Goal: Information Seeking & Learning: Learn about a topic

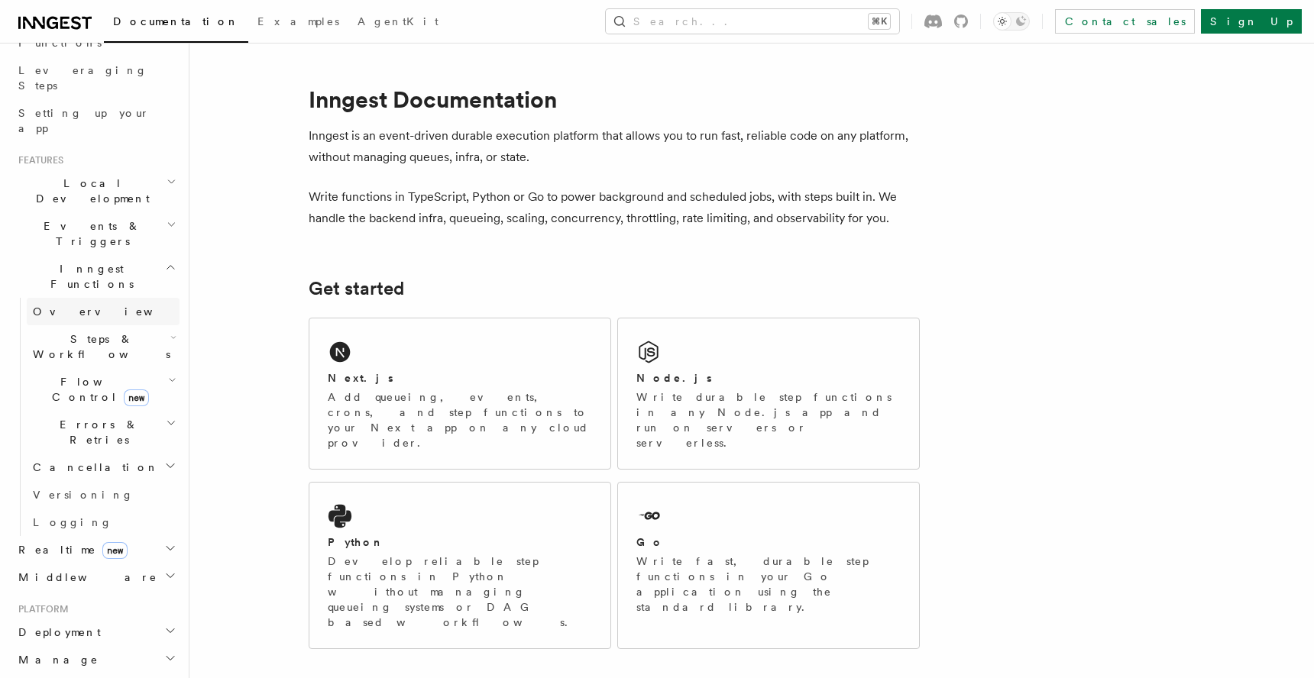
scroll to position [242, 0]
click at [162, 317] on h2 "Steps & Workflows" at bounding box center [103, 338] width 153 height 43
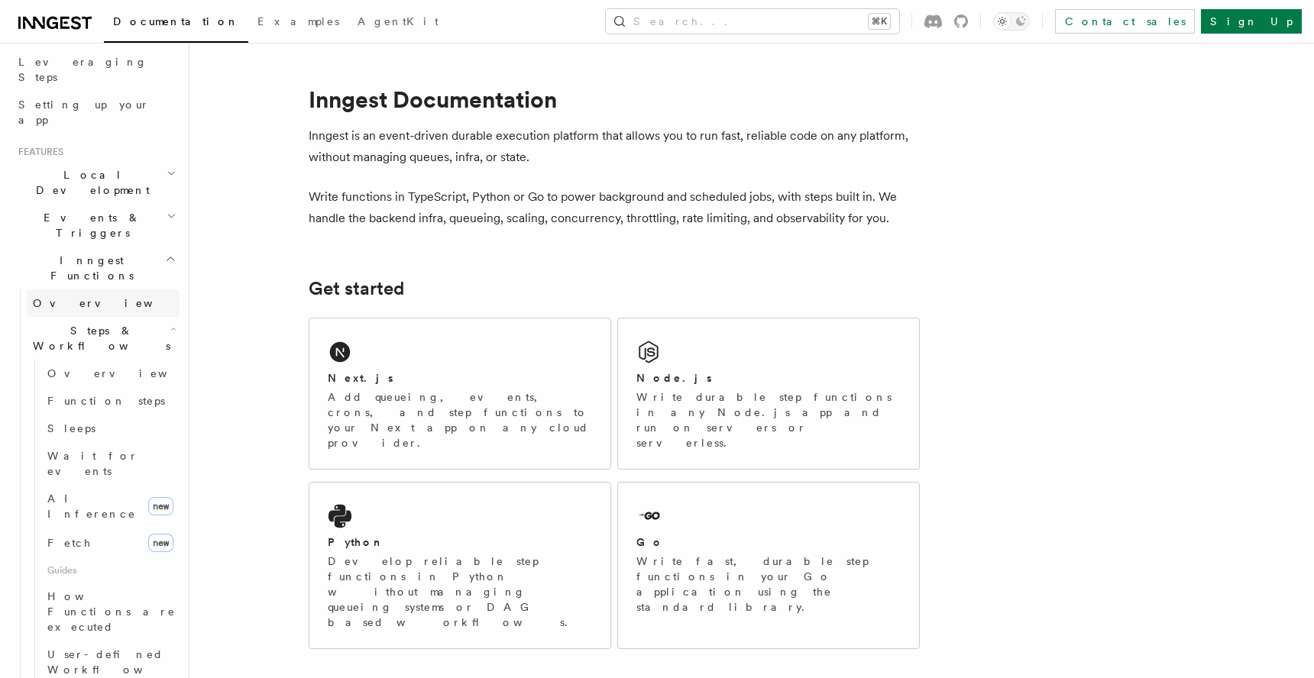
click at [67, 297] on span "Overview" at bounding box center [111, 303] width 157 height 12
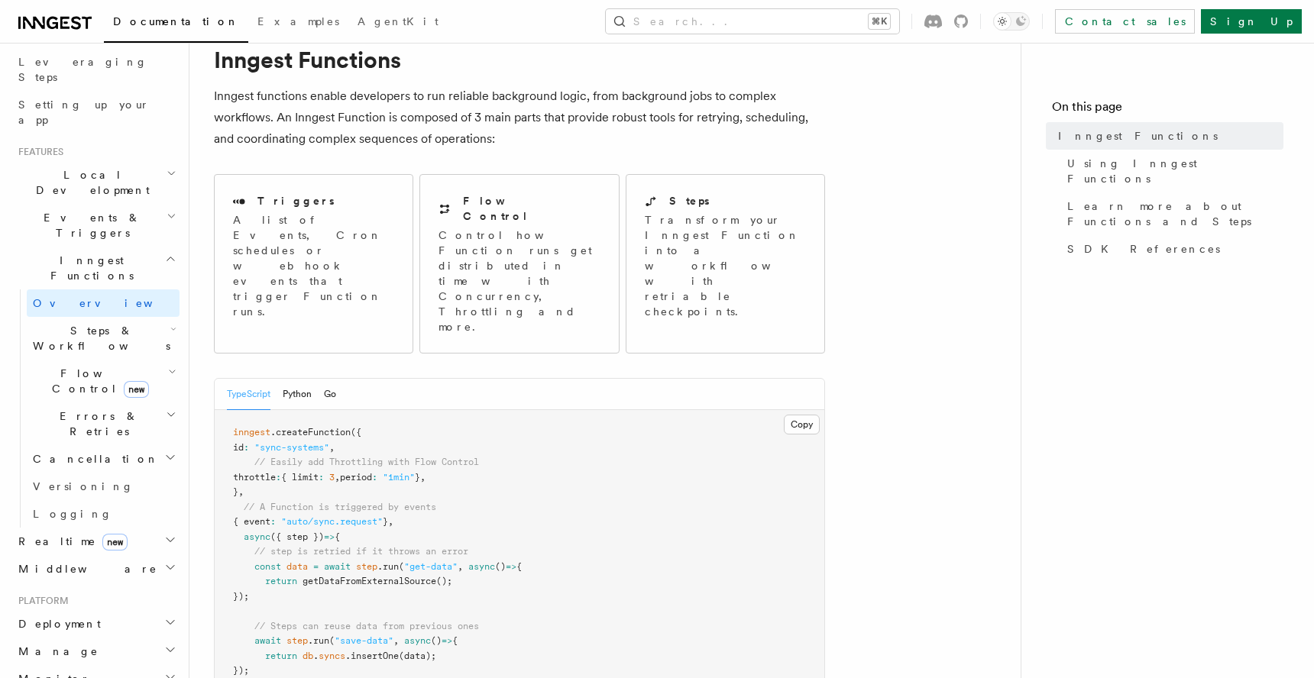
scroll to position [158, 0]
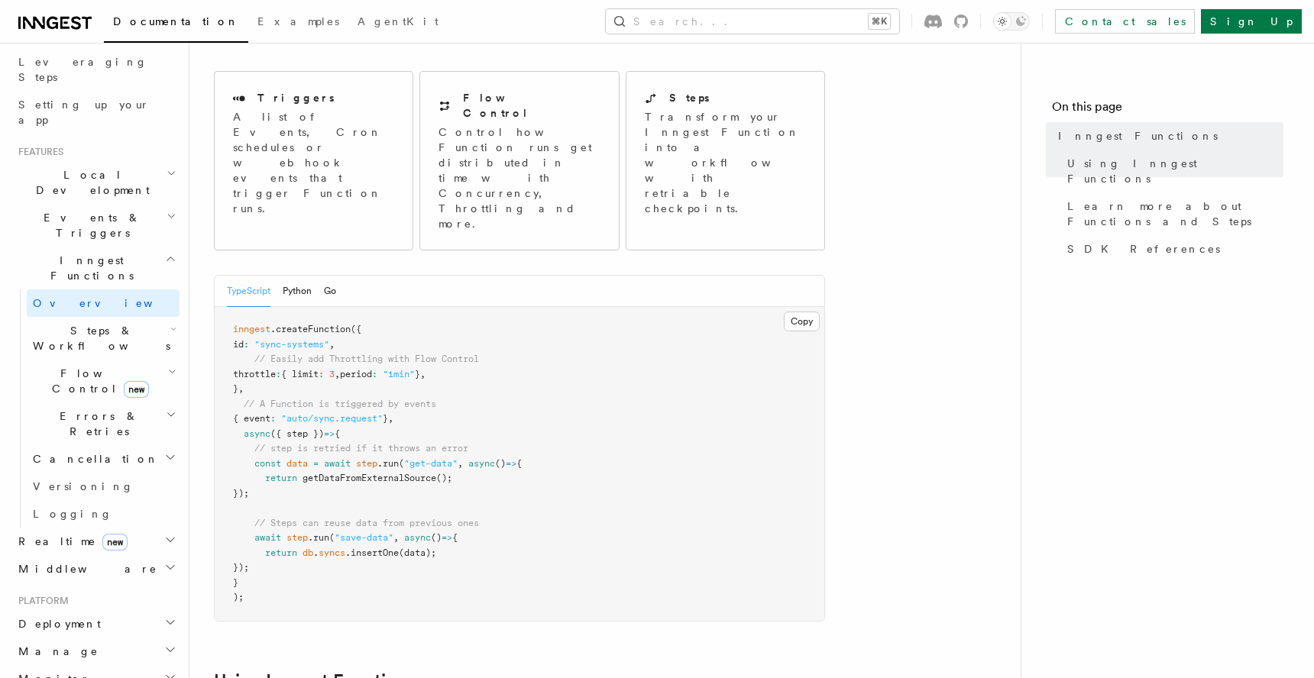
click at [118, 323] on span "Steps & Workflows" at bounding box center [99, 338] width 144 height 31
click at [94, 360] on link "Overview" at bounding box center [110, 374] width 138 height 28
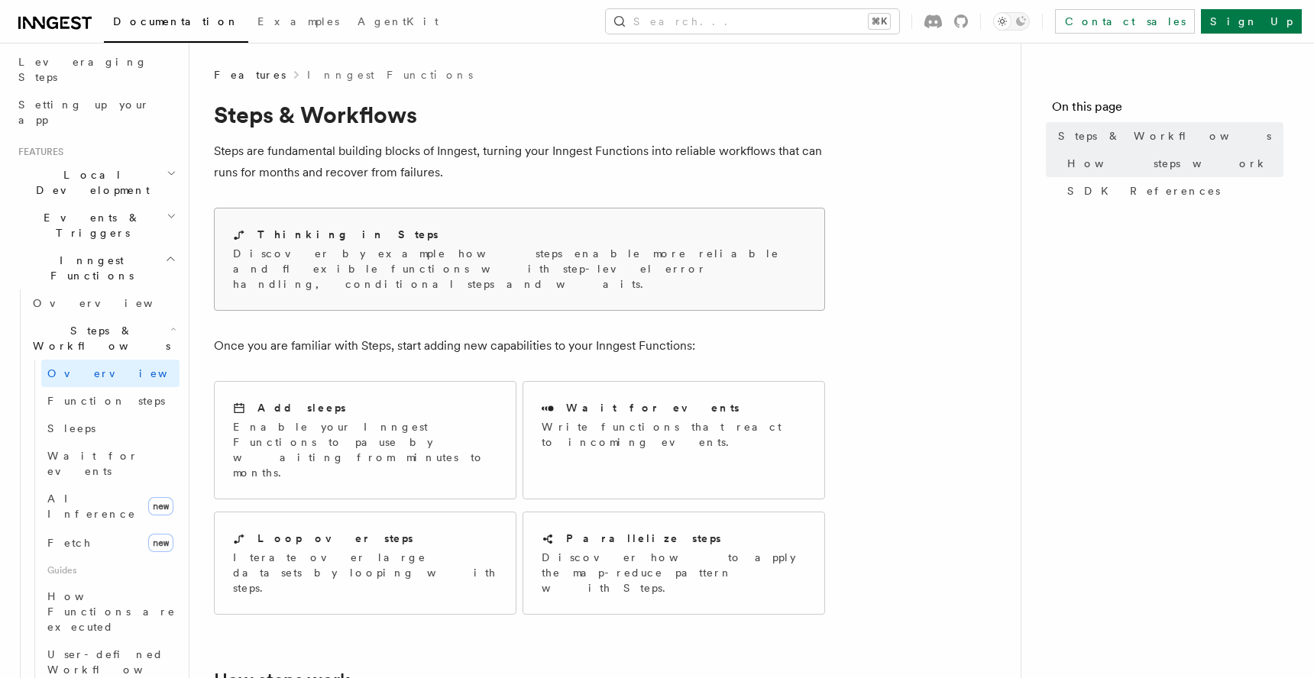
click at [313, 236] on h2 "Thinking in Steps" at bounding box center [347, 234] width 181 height 15
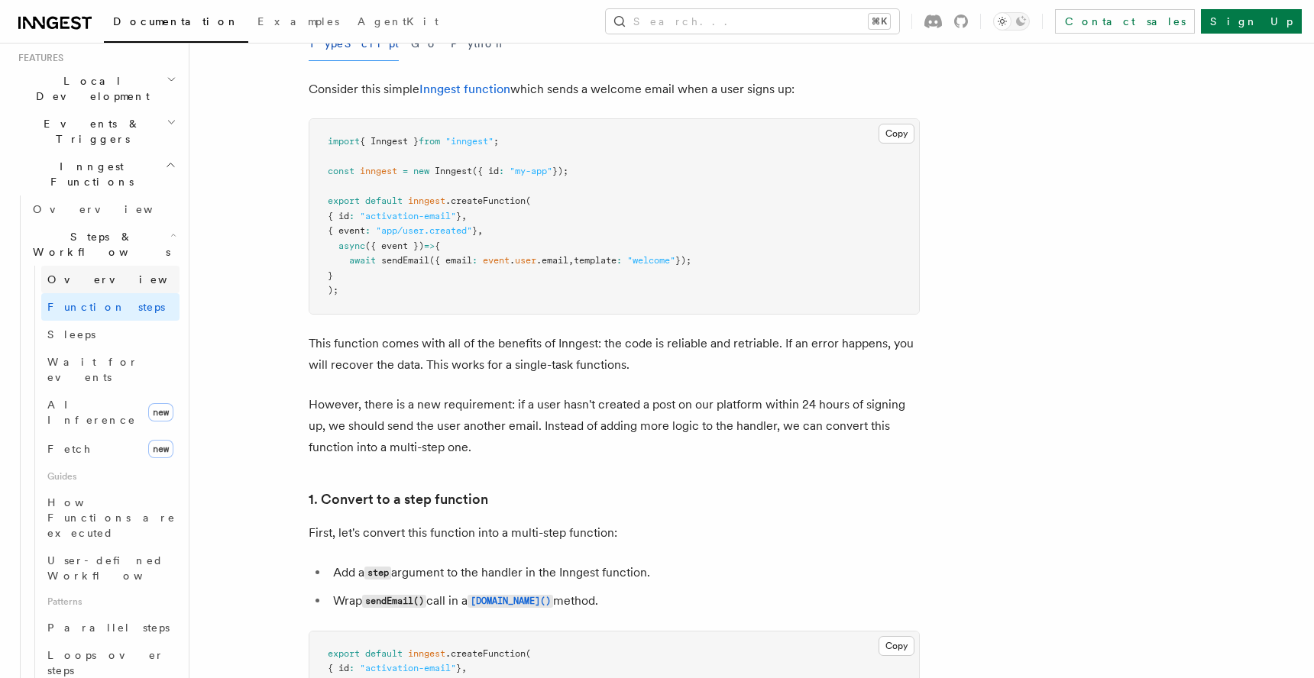
scroll to position [341, 0]
click at [74, 616] on span "Parallel steps" at bounding box center [108, 622] width 122 height 12
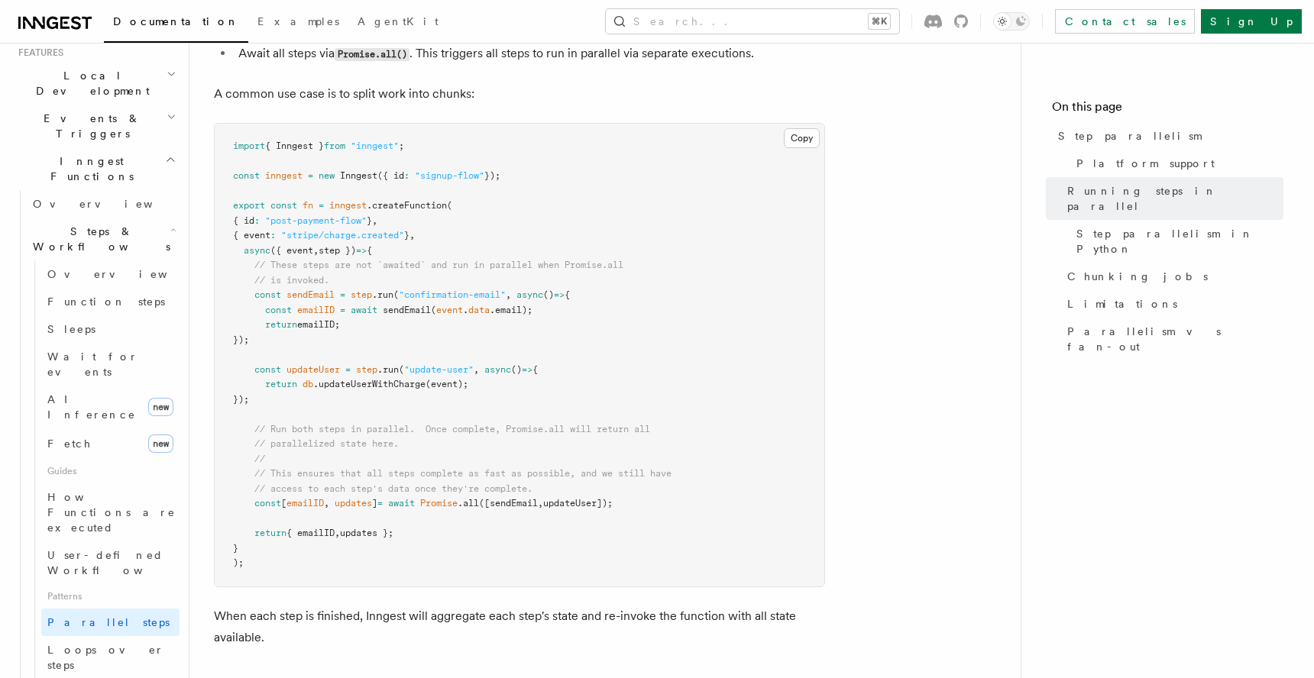
scroll to position [451, 0]
click at [92, 351] on span "Wait for events" at bounding box center [92, 365] width 91 height 28
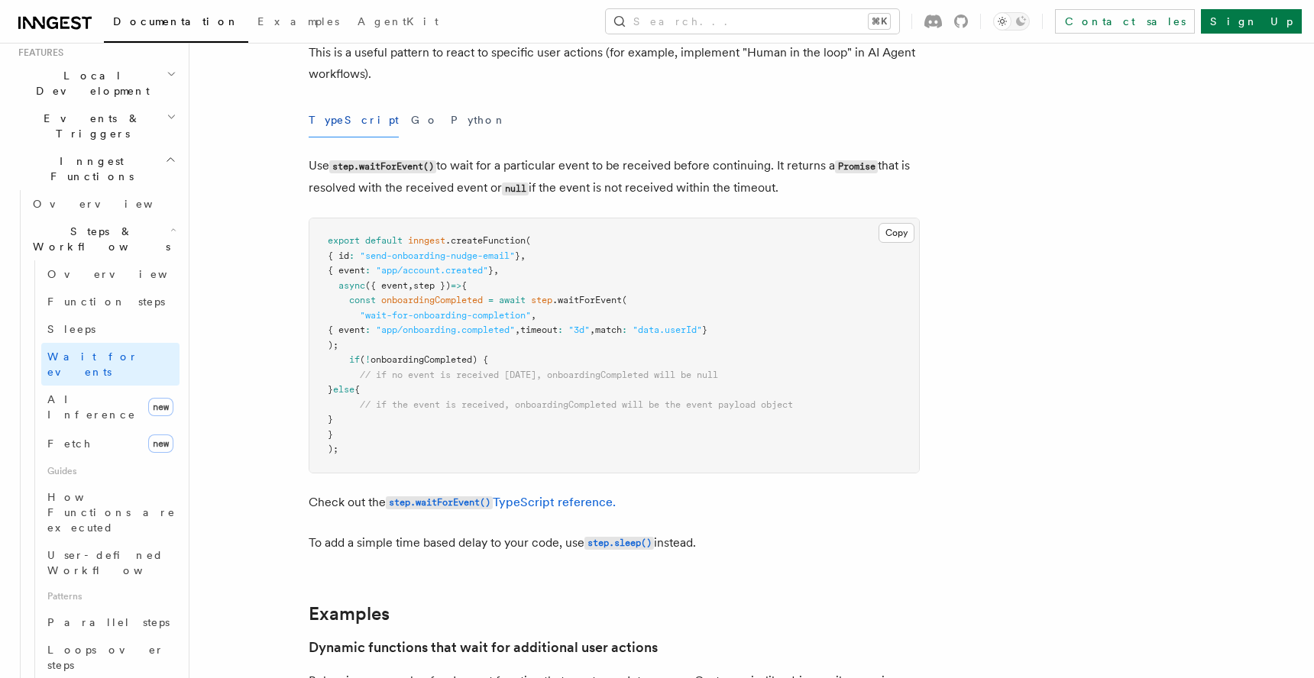
scroll to position [139, 0]
click at [358, 24] on span "AgentKit" at bounding box center [398, 21] width 81 height 12
click at [114, 296] on span "Function steps" at bounding box center [106, 302] width 118 height 12
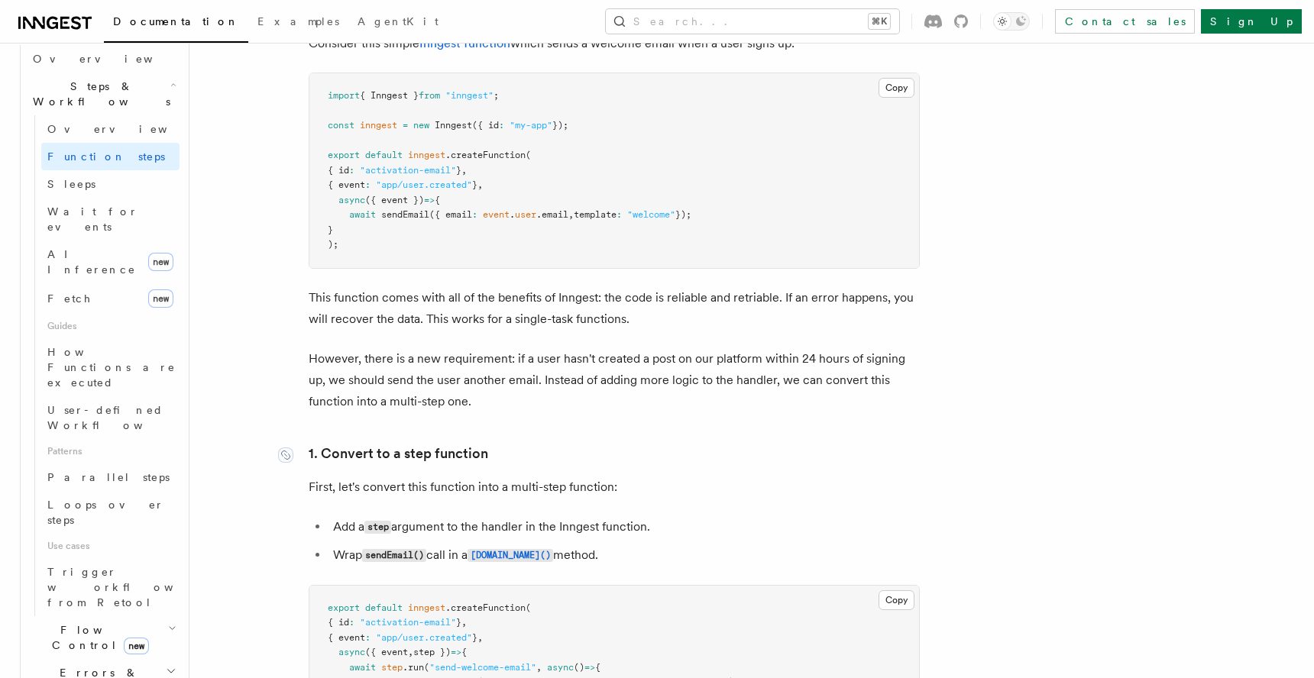
scroll to position [383, 0]
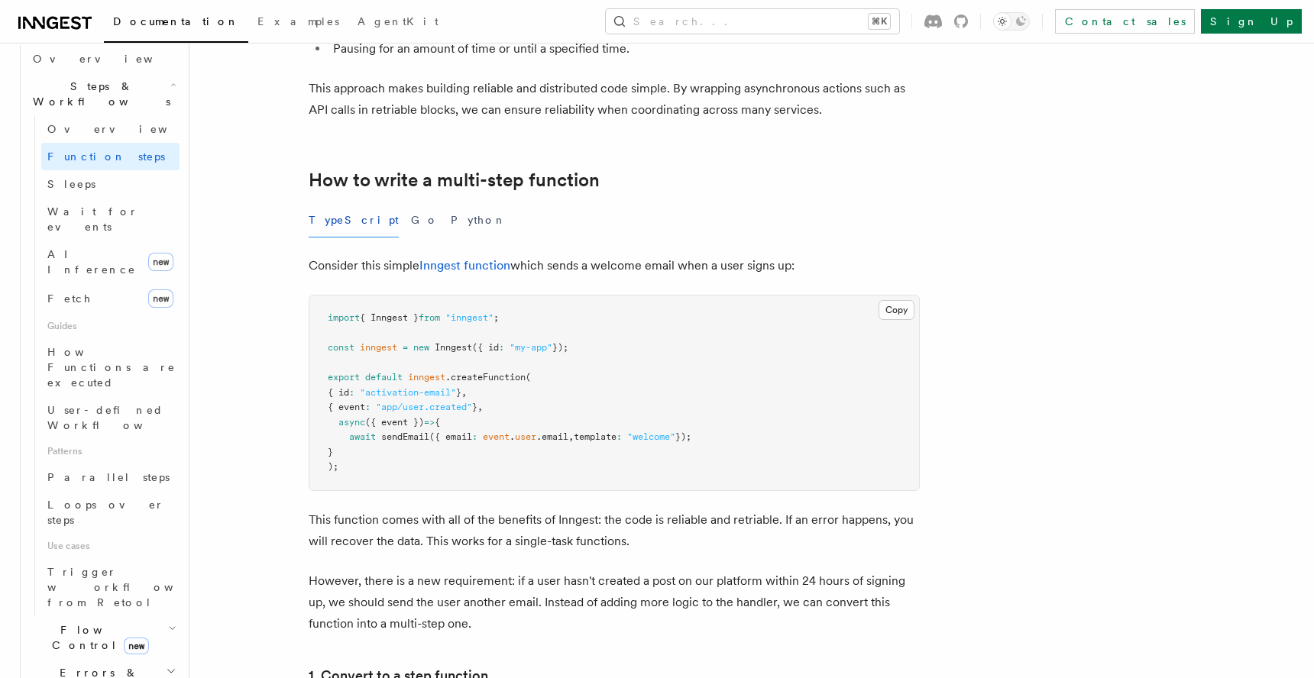
click at [134, 25] on span "Documentation" at bounding box center [176, 21] width 126 height 12
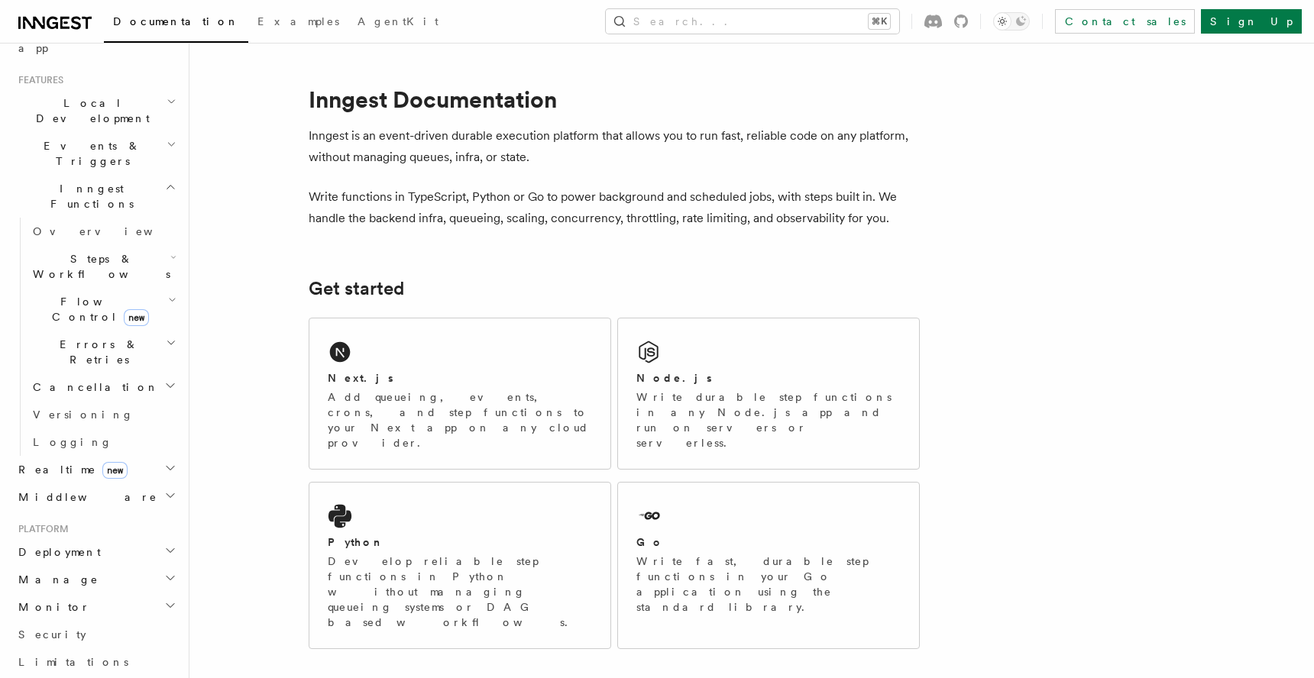
scroll to position [533, 0]
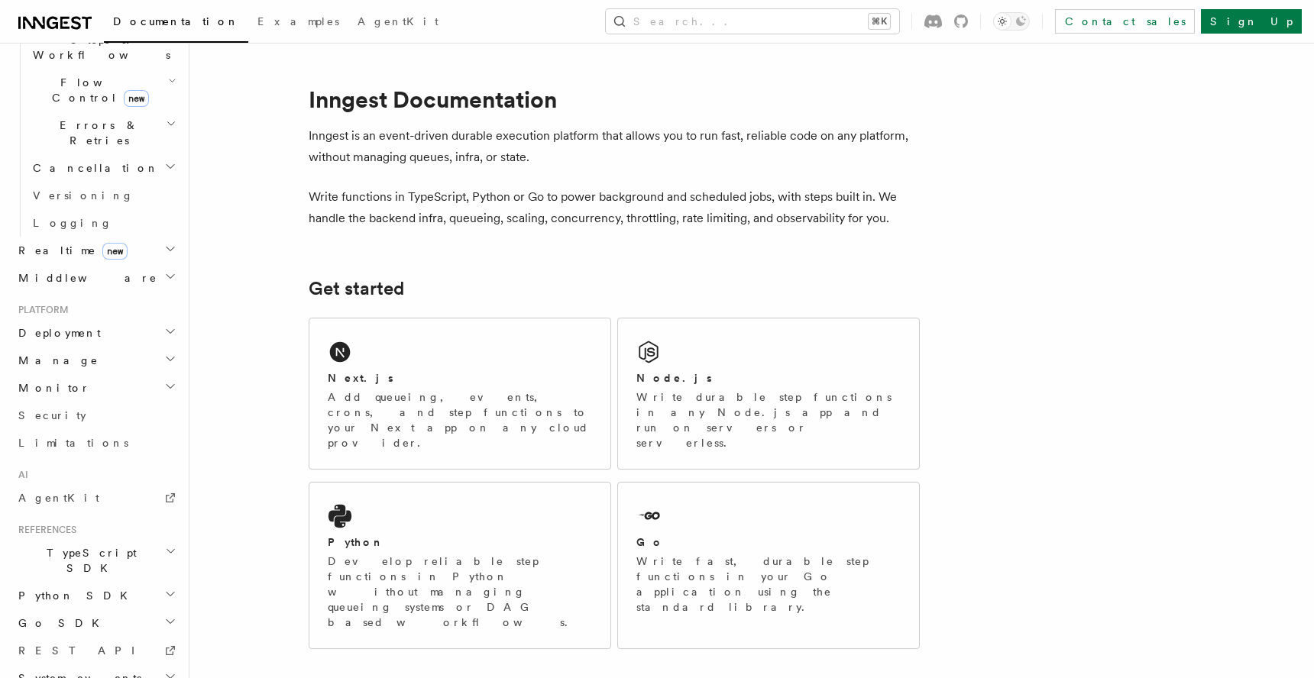
click at [66, 545] on span "TypeScript SDK" at bounding box center [88, 560] width 153 height 31
click at [86, 617] on span "Create the client" at bounding box center [79, 631] width 92 height 28
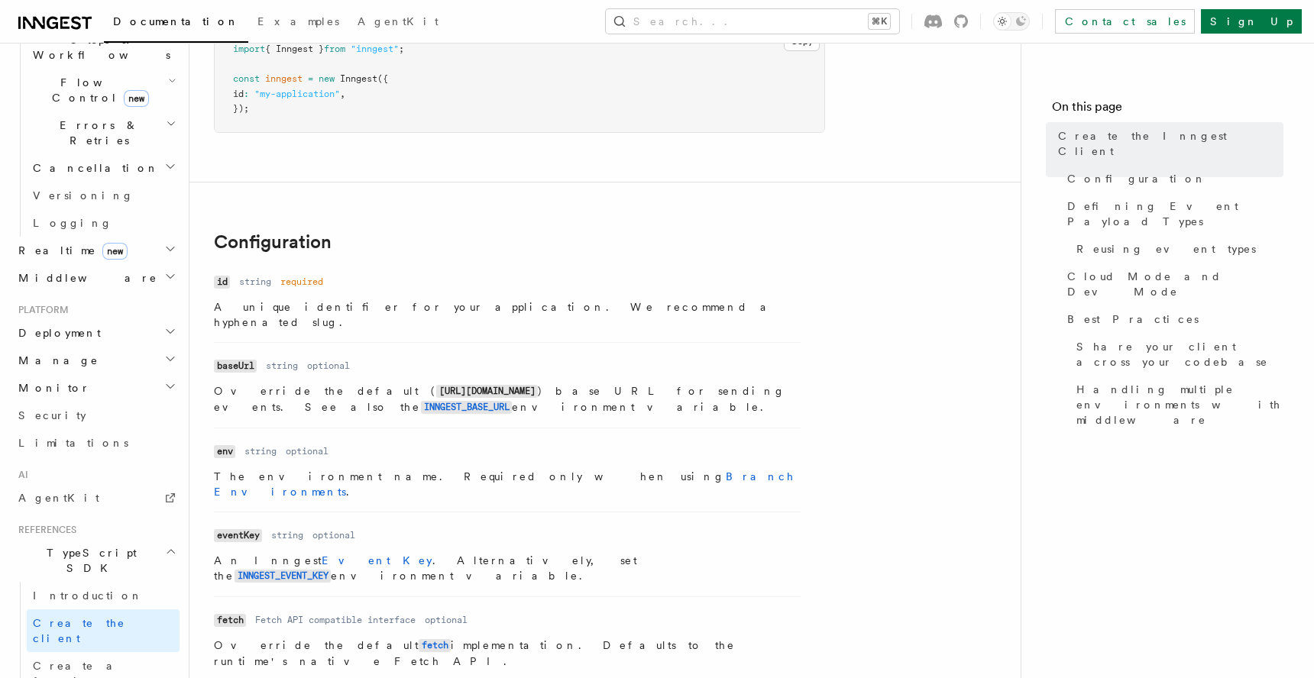
scroll to position [209, 0]
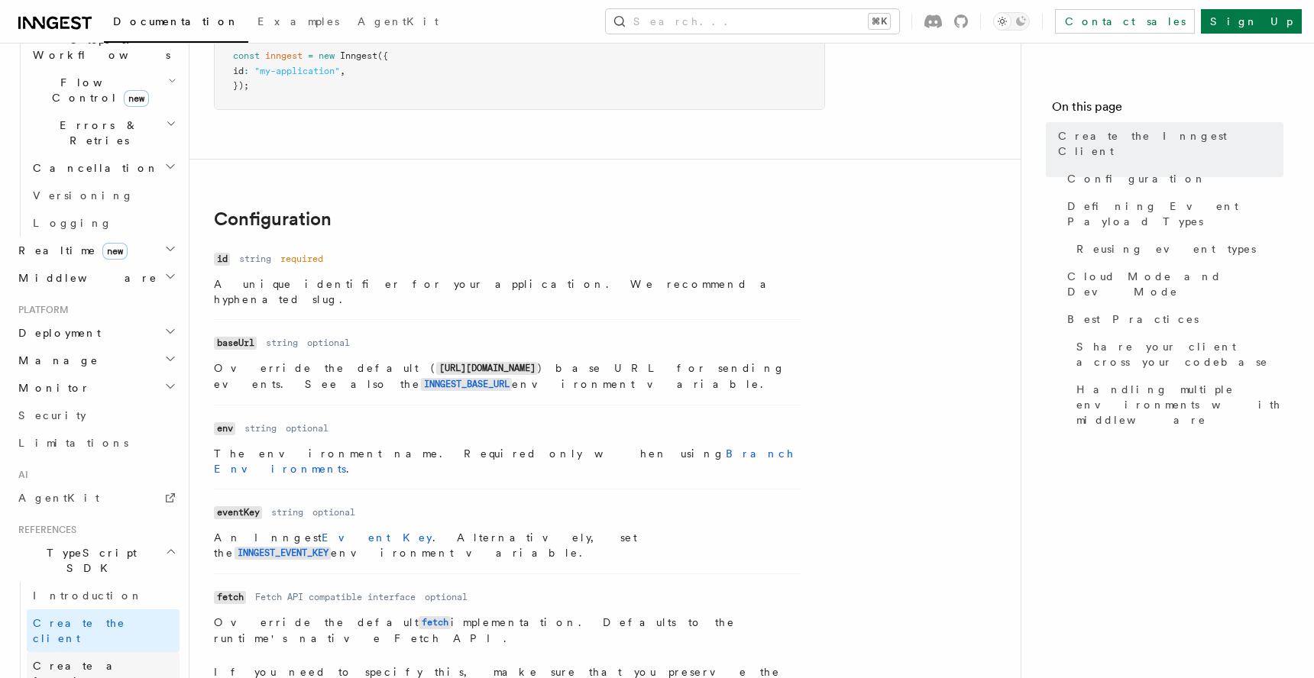
click at [104, 652] on link "Create a function" at bounding box center [103, 673] width 153 height 43
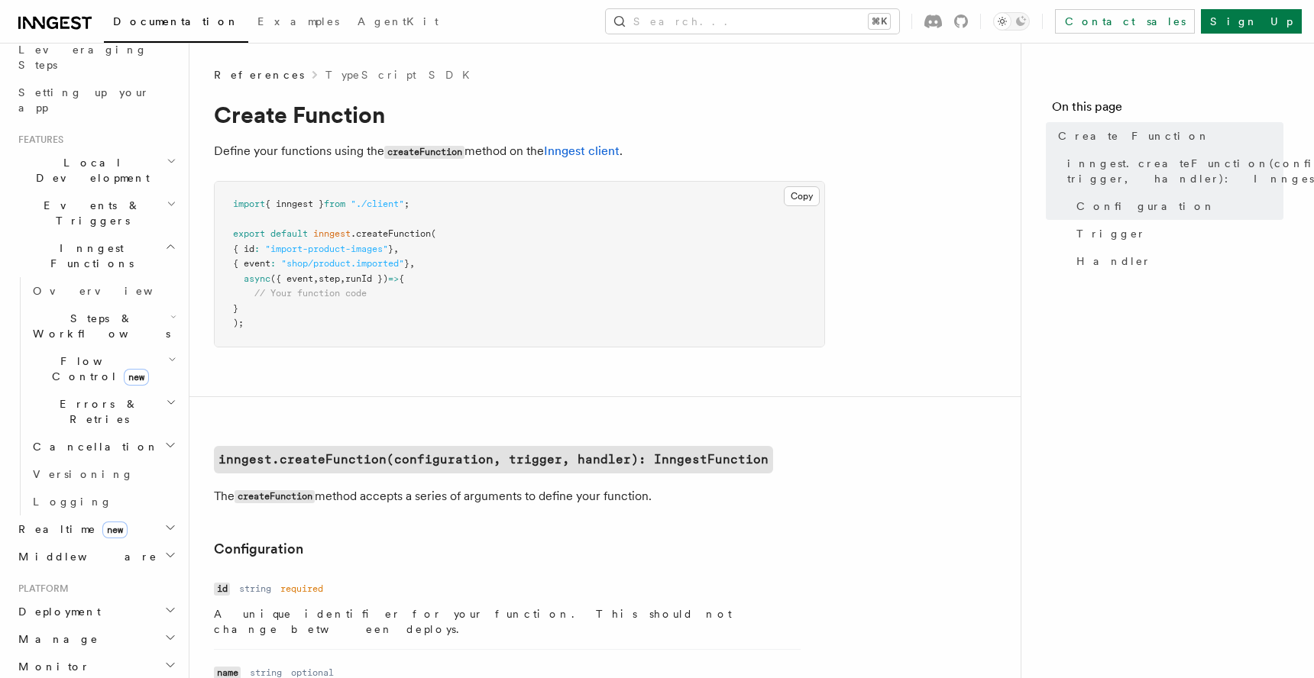
scroll to position [255, 0]
click at [65, 396] on span "Errors & Retries" at bounding box center [96, 411] width 139 height 31
click at [75, 659] on span "Cancellation" at bounding box center [93, 666] width 132 height 15
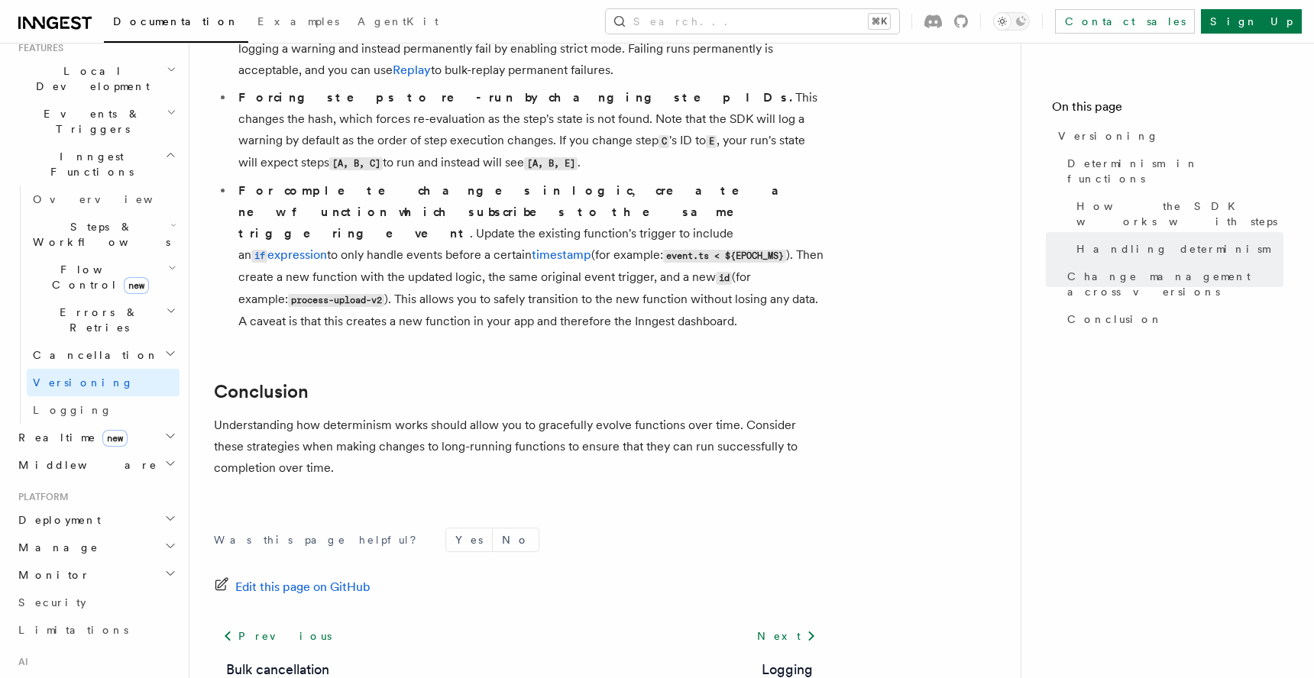
scroll to position [297, 0]
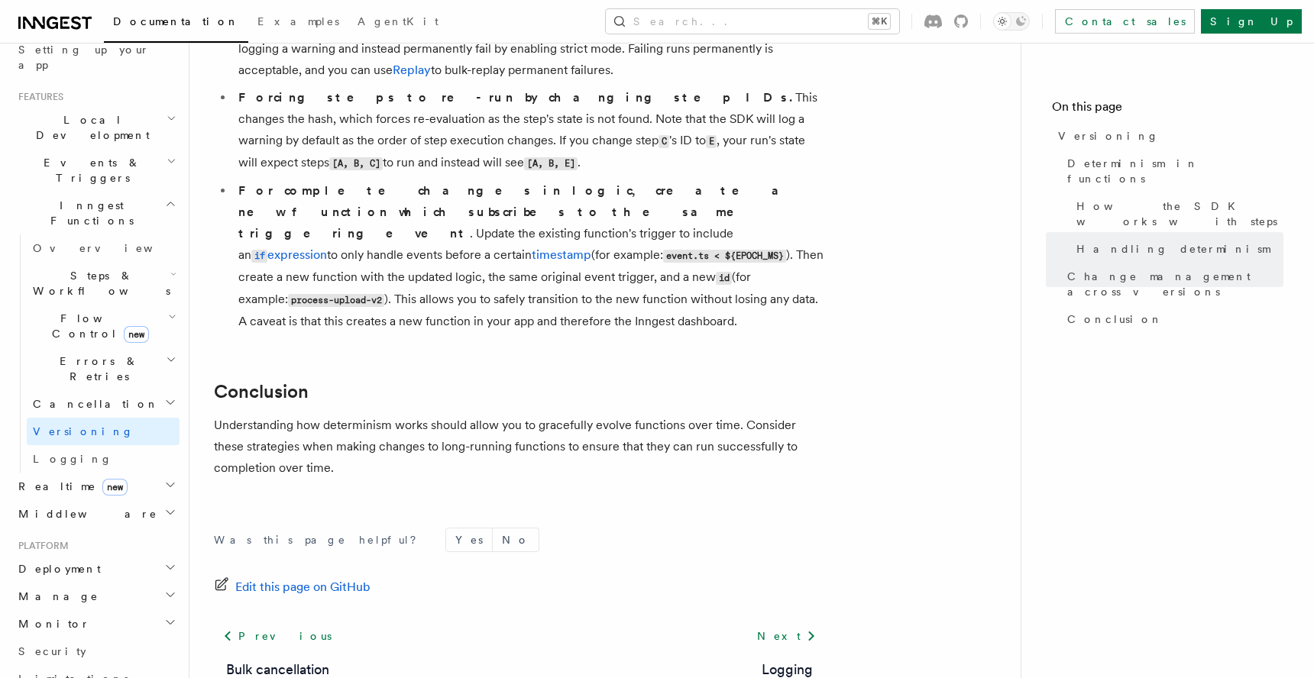
click at [70, 311] on span "Flow Control new" at bounding box center [97, 326] width 141 height 31
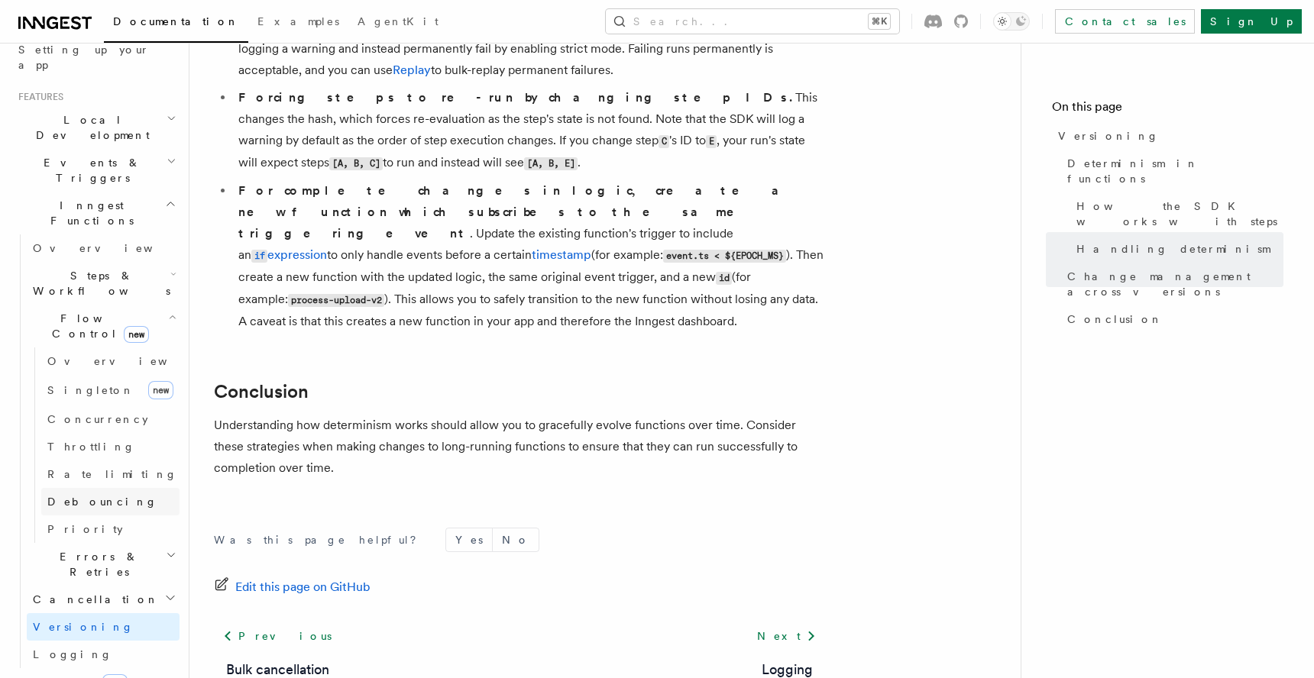
click at [73, 496] on span "Debouncing" at bounding box center [102, 502] width 110 height 12
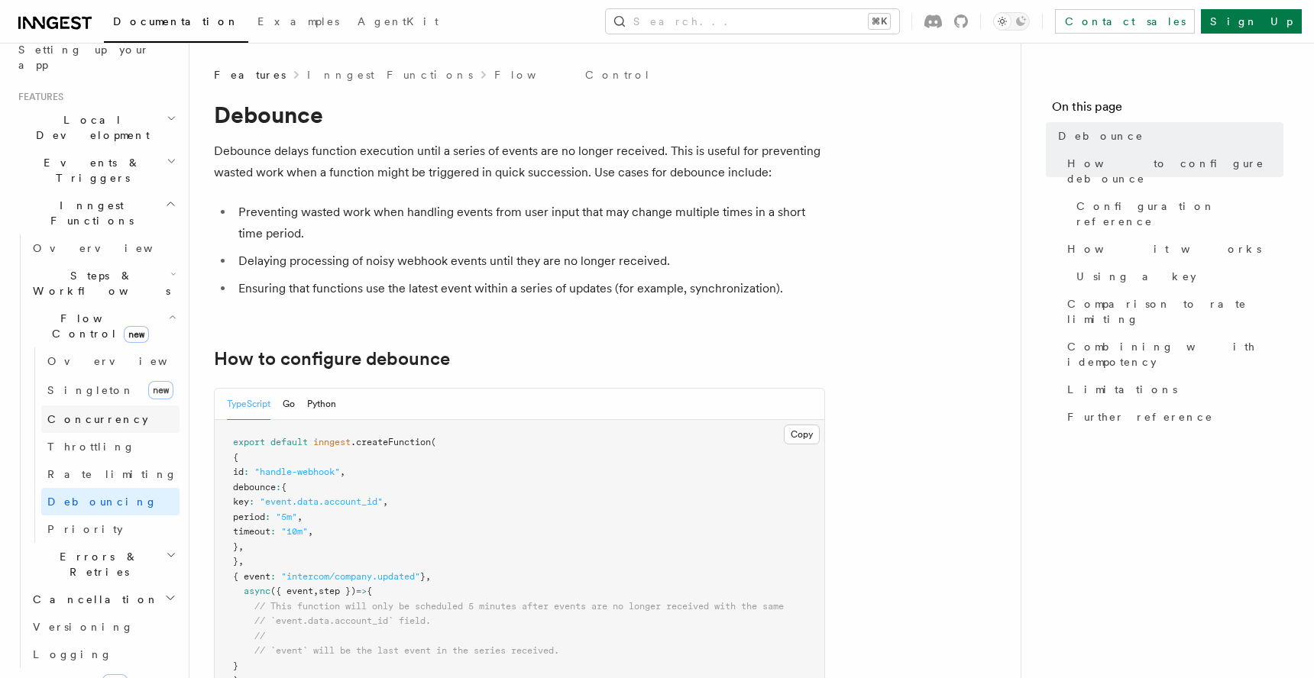
click at [72, 413] on span "Concurrency" at bounding box center [97, 419] width 101 height 12
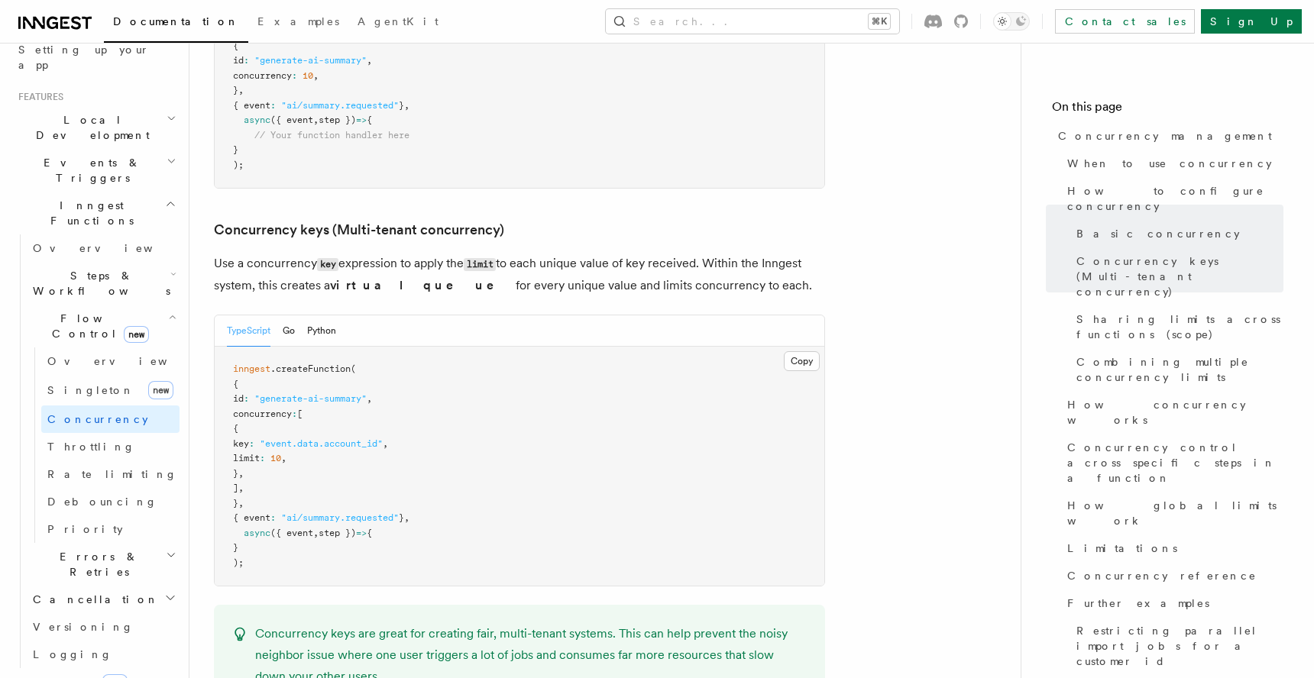
scroll to position [1241, 0]
click at [88, 268] on span "Steps & Workflows" at bounding box center [99, 283] width 144 height 31
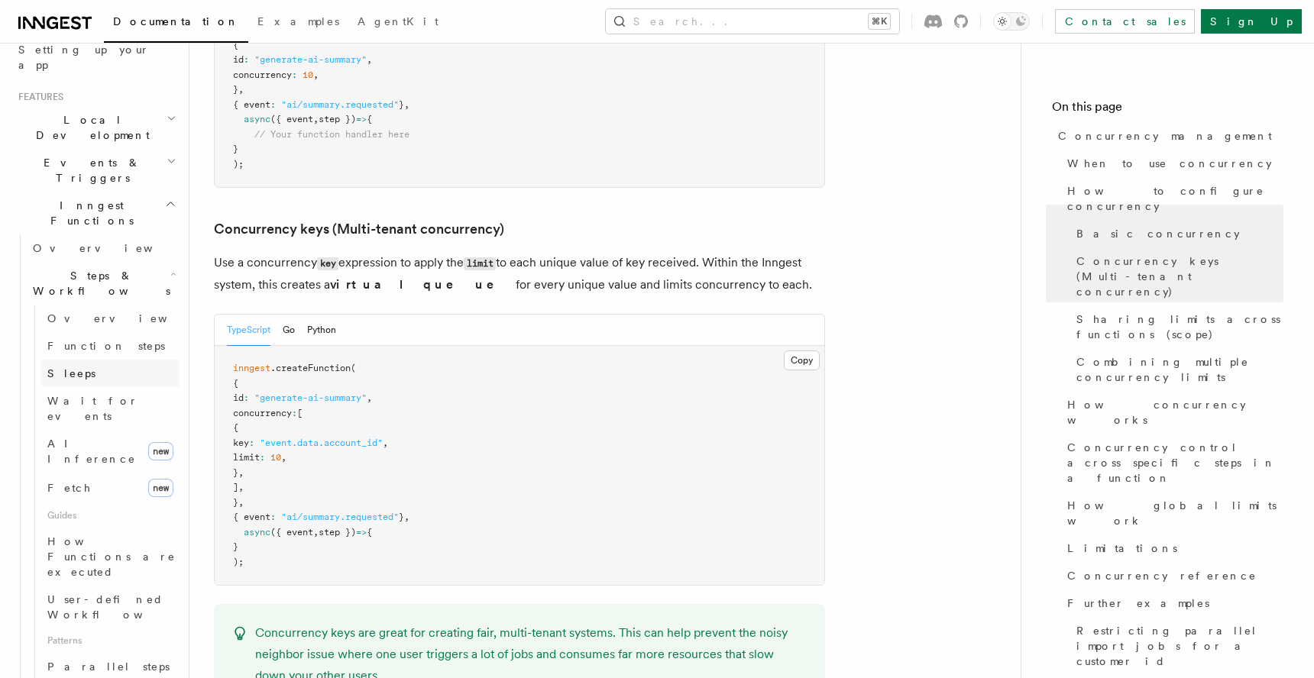
click at [50, 360] on link "Sleeps" at bounding box center [110, 374] width 138 height 28
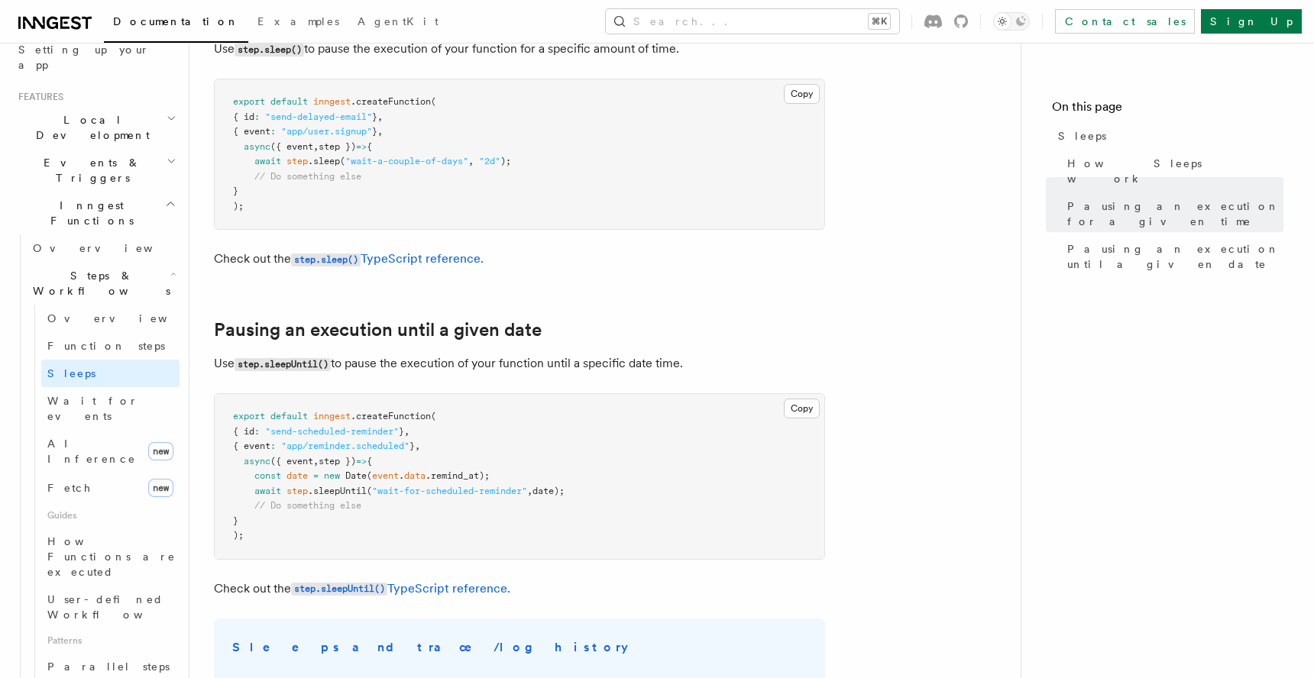
scroll to position [615, 0]
click at [62, 395] on span "Wait for events" at bounding box center [92, 409] width 91 height 28
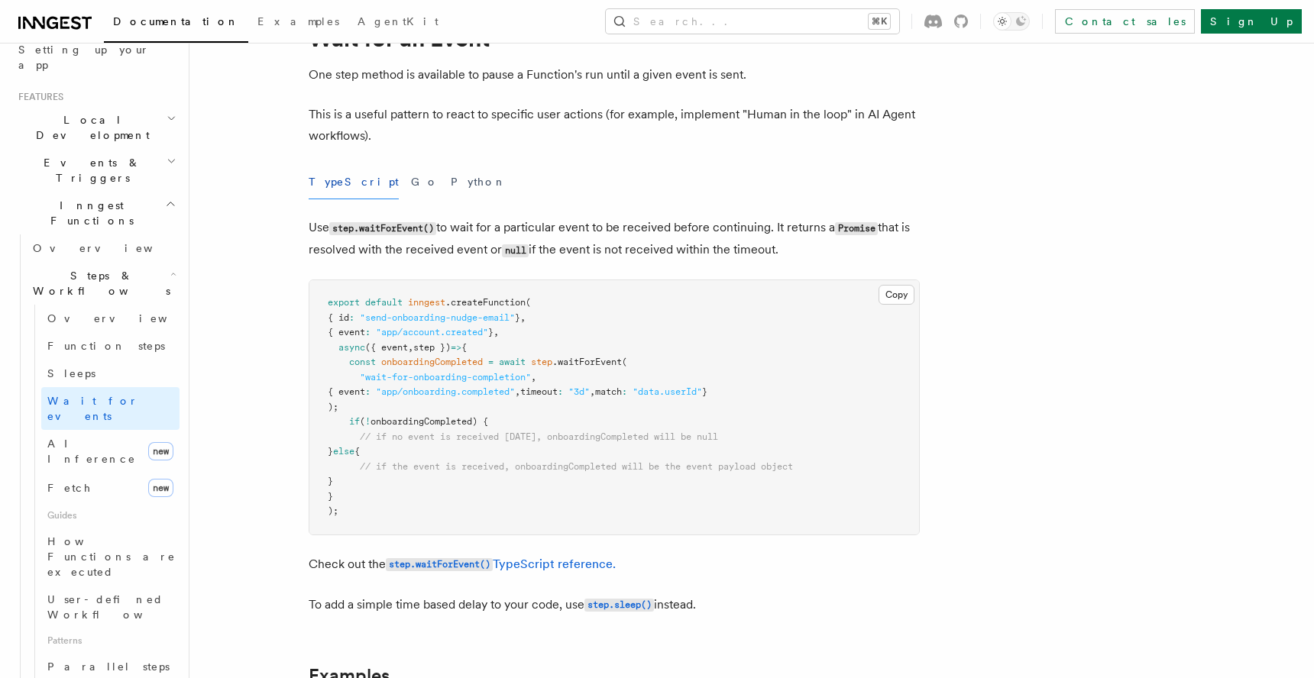
scroll to position [77, 0]
click at [53, 24] on icon at bounding box center [52, 23] width 11 height 12
